Goal: Task Accomplishment & Management: Manage account settings

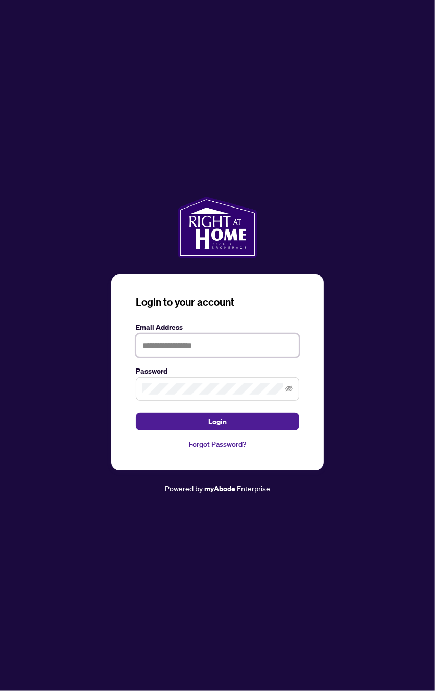
click at [226, 357] on input "text" at bounding box center [218, 346] width 164 height 24
type input "**********"
click at [258, 430] on button "Login" at bounding box center [218, 421] width 164 height 17
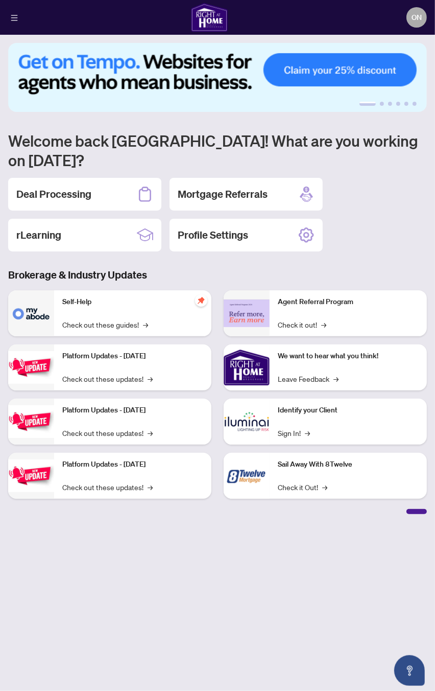
click at [91, 187] on h2 "Deal Processing" at bounding box center [53, 194] width 75 height 14
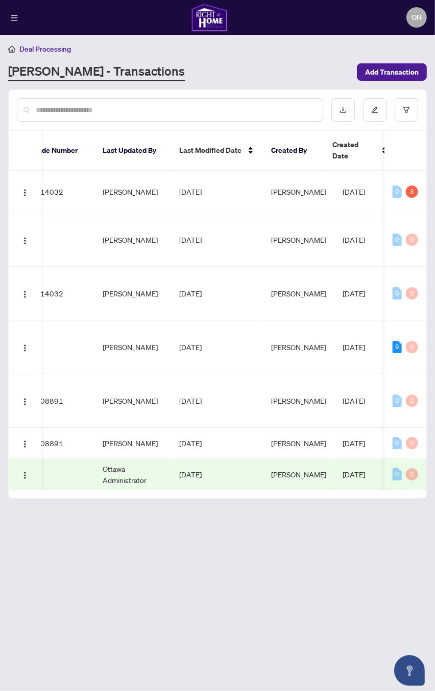
scroll to position [0, 581]
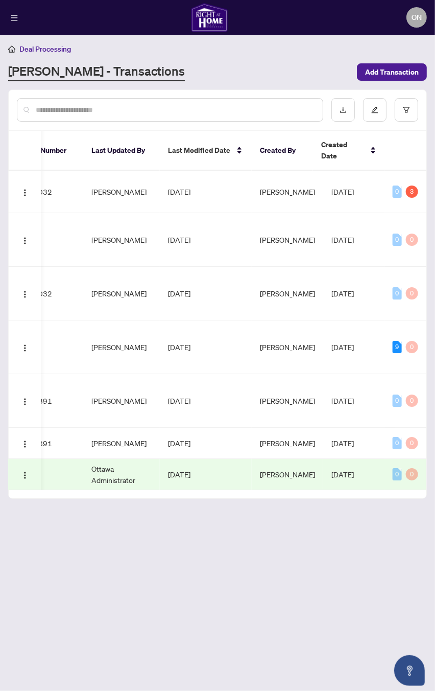
click at [261, 179] on td "[PERSON_NAME]" at bounding box center [288, 192] width 72 height 42
click at [218, 178] on td "[DATE]" at bounding box center [206, 192] width 92 height 42
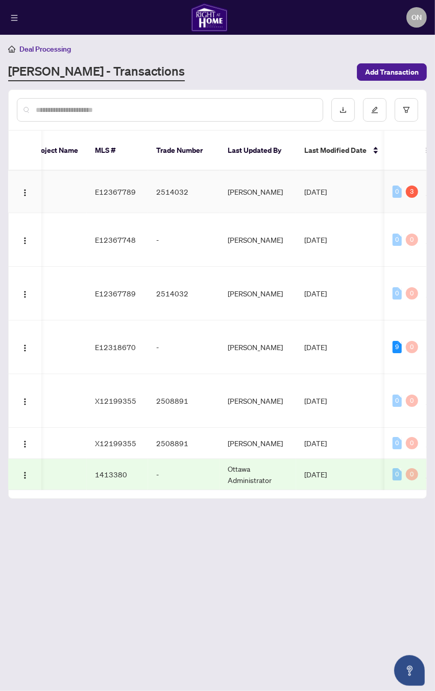
scroll to position [0, 441]
click at [202, 171] on td "2514032" at bounding box center [187, 192] width 72 height 42
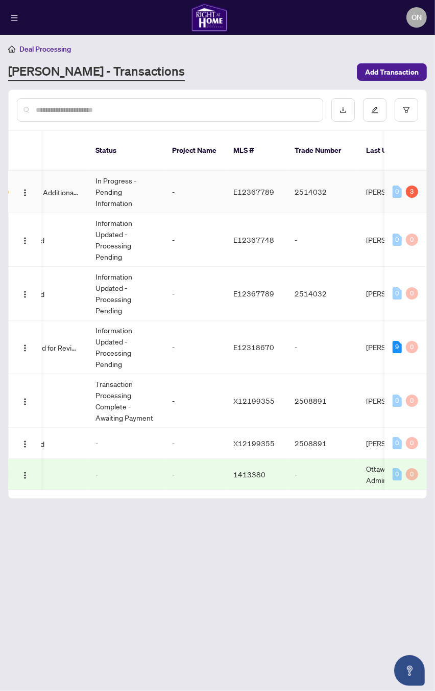
scroll to position [0, 0]
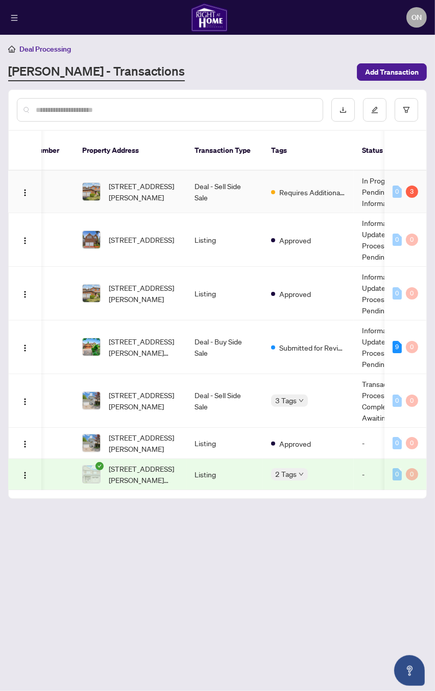
click at [298, 187] on span "Requires Additional Docs" at bounding box center [313, 192] width 66 height 11
click at [166, 190] on span "[STREET_ADDRESS][PERSON_NAME]" at bounding box center [144, 191] width 70 height 22
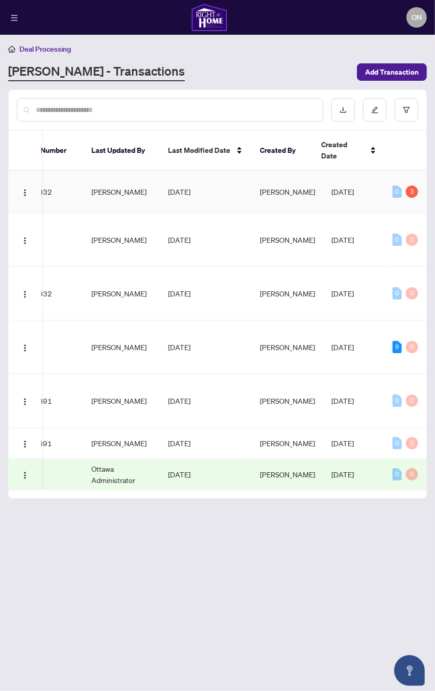
click at [220, 191] on td "[DATE]" at bounding box center [206, 192] width 92 height 42
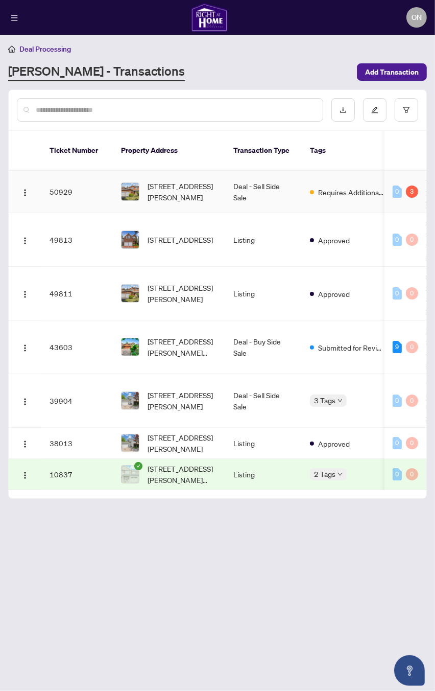
click at [72, 185] on td "50929" at bounding box center [77, 192] width 72 height 42
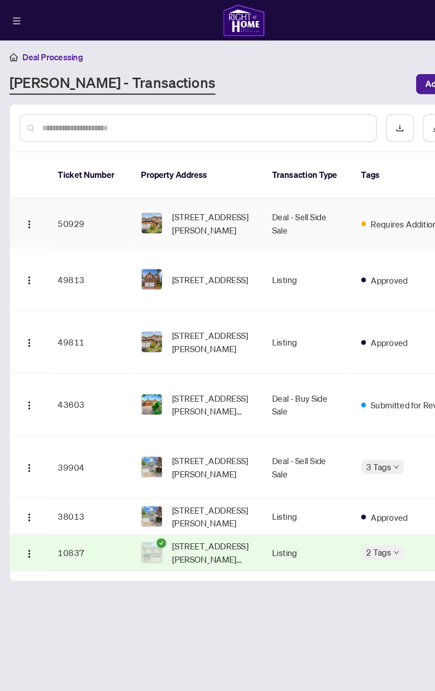
click at [78, 149] on th "Ticket Number" at bounding box center [77, 151] width 72 height 40
click at [154, 187] on span "[STREET_ADDRESS][PERSON_NAME]" at bounding box center [183, 191] width 70 height 22
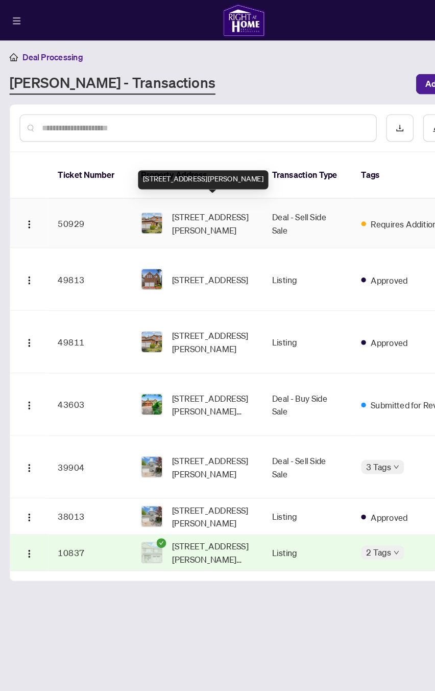
click at [173, 187] on span "[STREET_ADDRESS][PERSON_NAME]" at bounding box center [183, 191] width 70 height 22
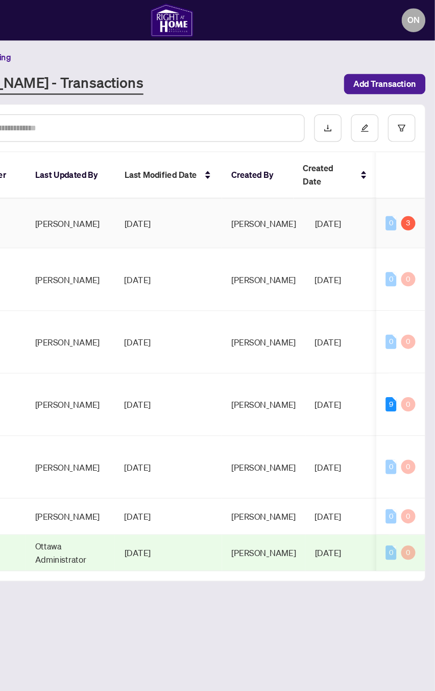
click at [415, 186] on div "3" at bounding box center [412, 192] width 12 height 12
click at [413, 186] on div "3" at bounding box center [412, 192] width 12 height 12
click at [415, 186] on div "3" at bounding box center [412, 192] width 12 height 12
click at [412, 186] on div "3" at bounding box center [412, 192] width 12 height 12
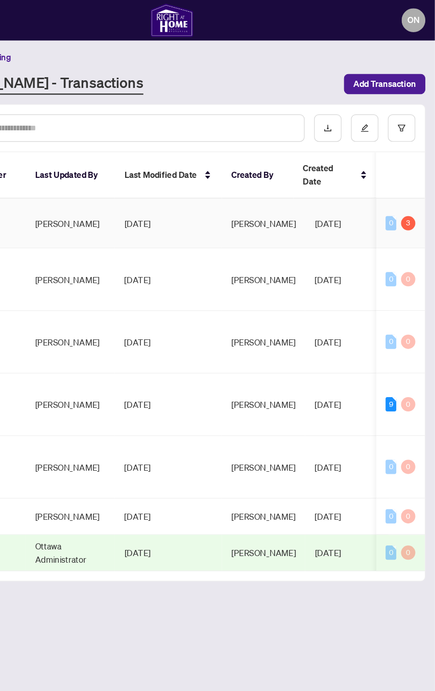
click at [415, 186] on div "3" at bounding box center [412, 192] width 12 height 12
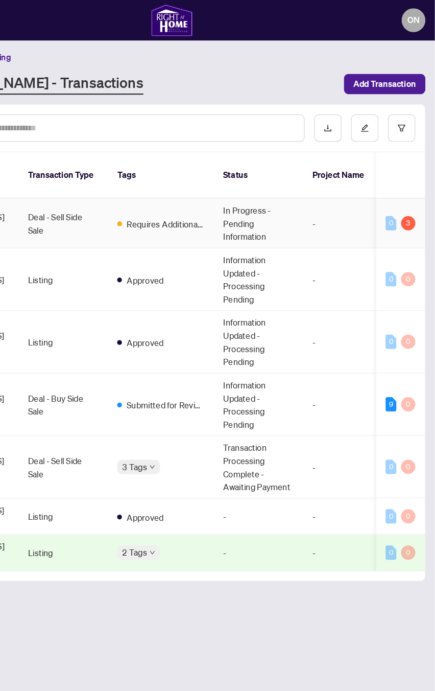
click at [207, 187] on span "Requires Additional Docs" at bounding box center [204, 192] width 66 height 11
click at [226, 187] on span "Requires Additional Docs" at bounding box center [204, 192] width 66 height 11
